Goal: Use online tool/utility: Utilize a website feature to perform a specific function

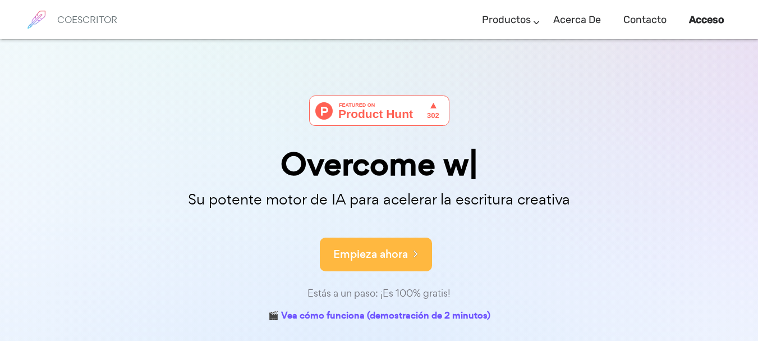
click at [369, 252] on font "Empieza ahora" at bounding box center [370, 253] width 75 height 15
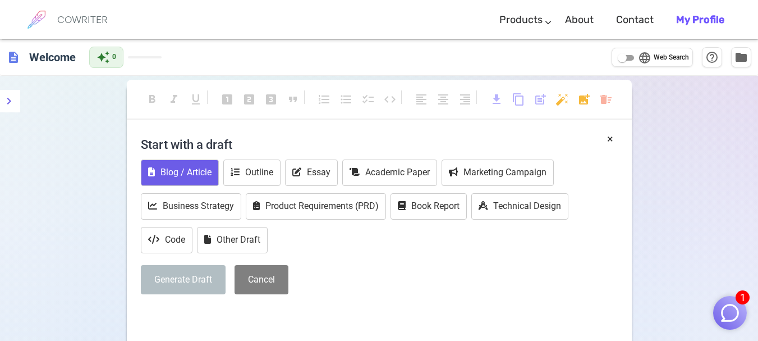
click at [168, 167] on button "Blog / Article" at bounding box center [180, 172] width 78 height 26
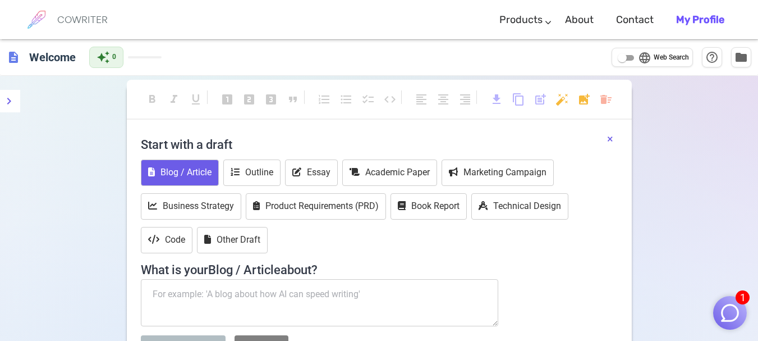
click at [609, 139] on button "×" at bounding box center [610, 139] width 6 height 16
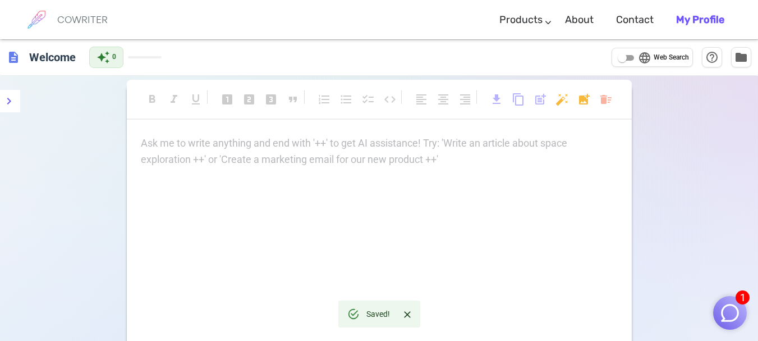
click at [361, 158] on div "Ask me to write anything and end with '++' to get AI assistance! Try: 'Write an…" at bounding box center [379, 151] width 477 height 33
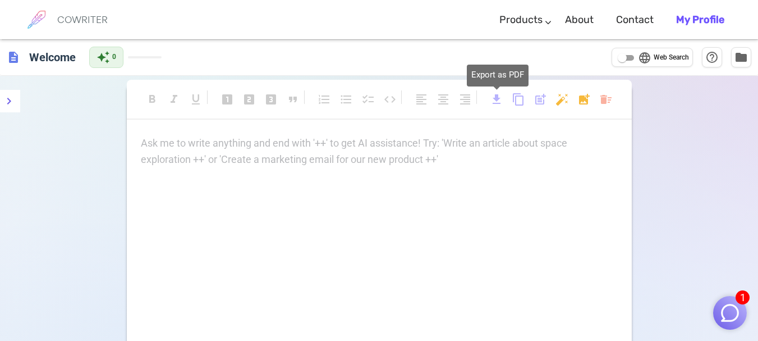
click at [490, 100] on span "download" at bounding box center [496, 99] width 13 height 13
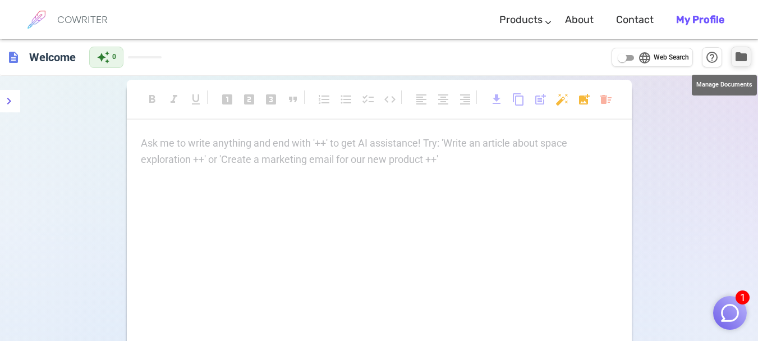
click at [744, 59] on span "folder" at bounding box center [740, 56] width 13 height 13
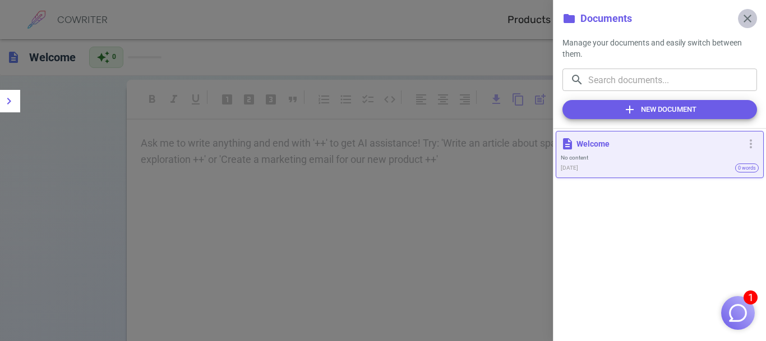
click at [747, 20] on span "close" at bounding box center [747, 18] width 13 height 13
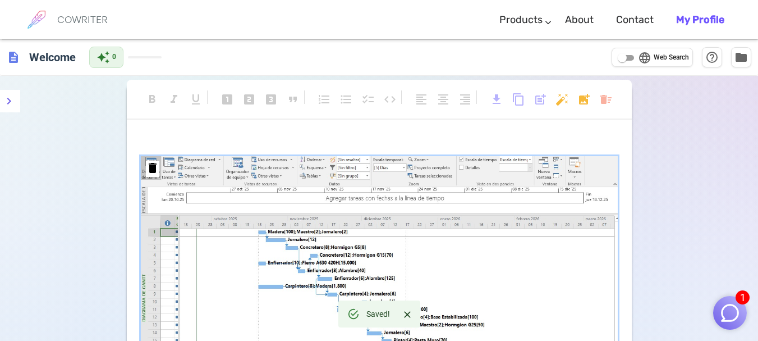
click at [272, 134] on div "format_bold format_italic format_underlined looks_one looks_two looks_3 format_…" at bounding box center [379, 248] width 505 height 329
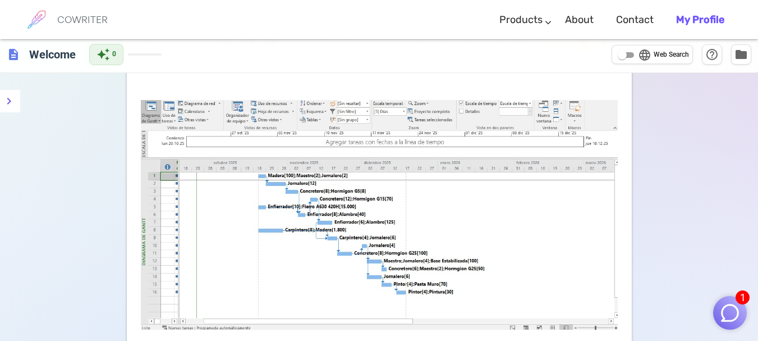
scroll to position [30, 0]
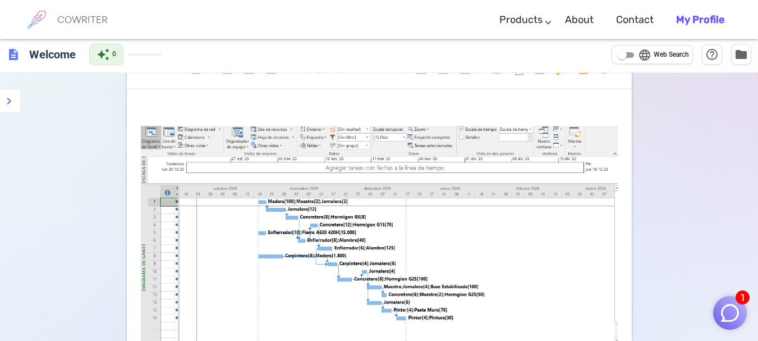
click at [240, 106] on p "﻿" at bounding box center [379, 113] width 477 height 16
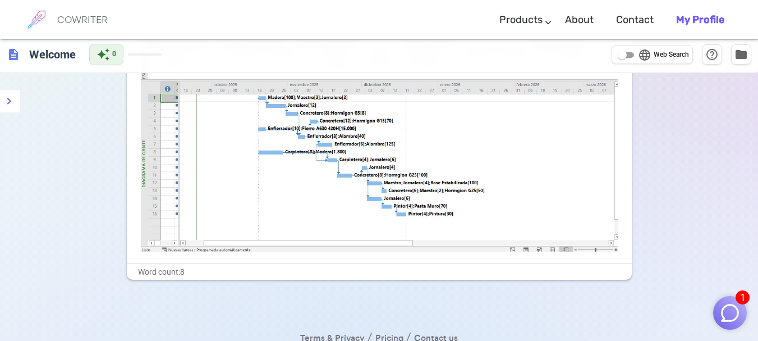
scroll to position [159, 0]
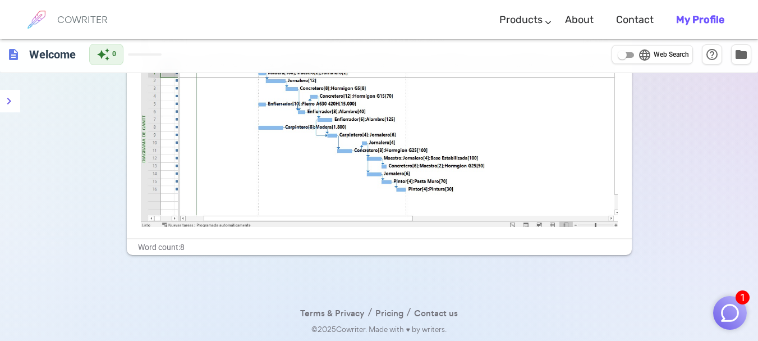
click at [725, 311] on img "button" at bounding box center [729, 312] width 21 height 21
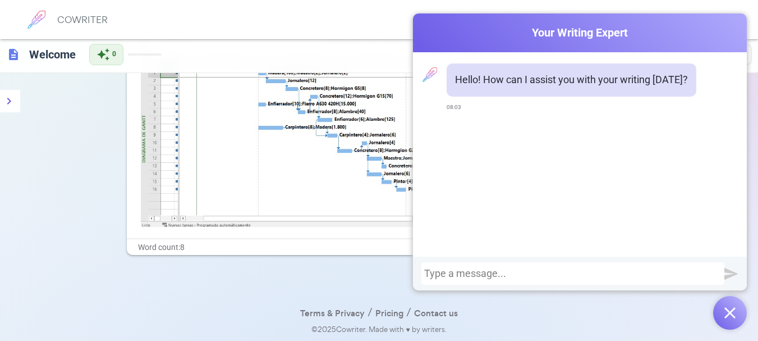
click at [40, 158] on div "format_bold format_italic format_underlined looks_one looks_two looks_3 format_…" at bounding box center [379, 129] width 758 height 424
click at [66, 145] on div "format_bold format_italic format_underlined looks_one looks_two looks_3 format_…" at bounding box center [379, 129] width 758 height 424
click at [726, 308] on img "button" at bounding box center [729, 312] width 11 height 11
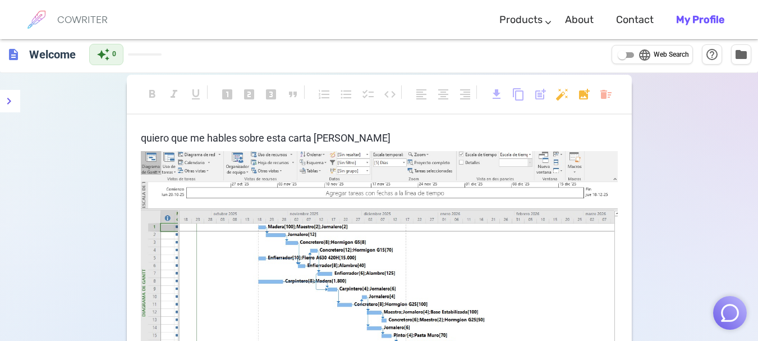
scroll to position [0, 0]
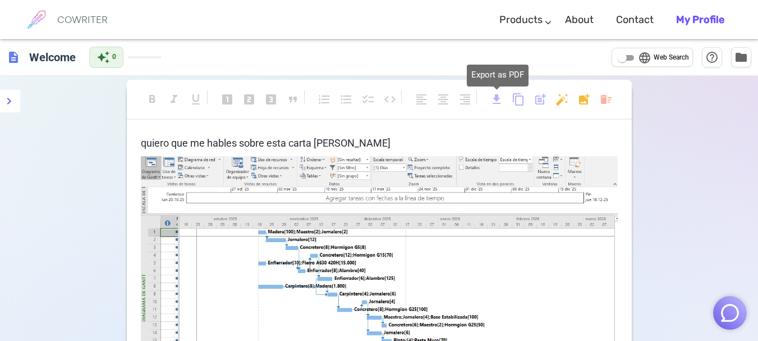
click at [496, 98] on span "download" at bounding box center [496, 99] width 13 height 13
